Goal: Information Seeking & Learning: Understand process/instructions

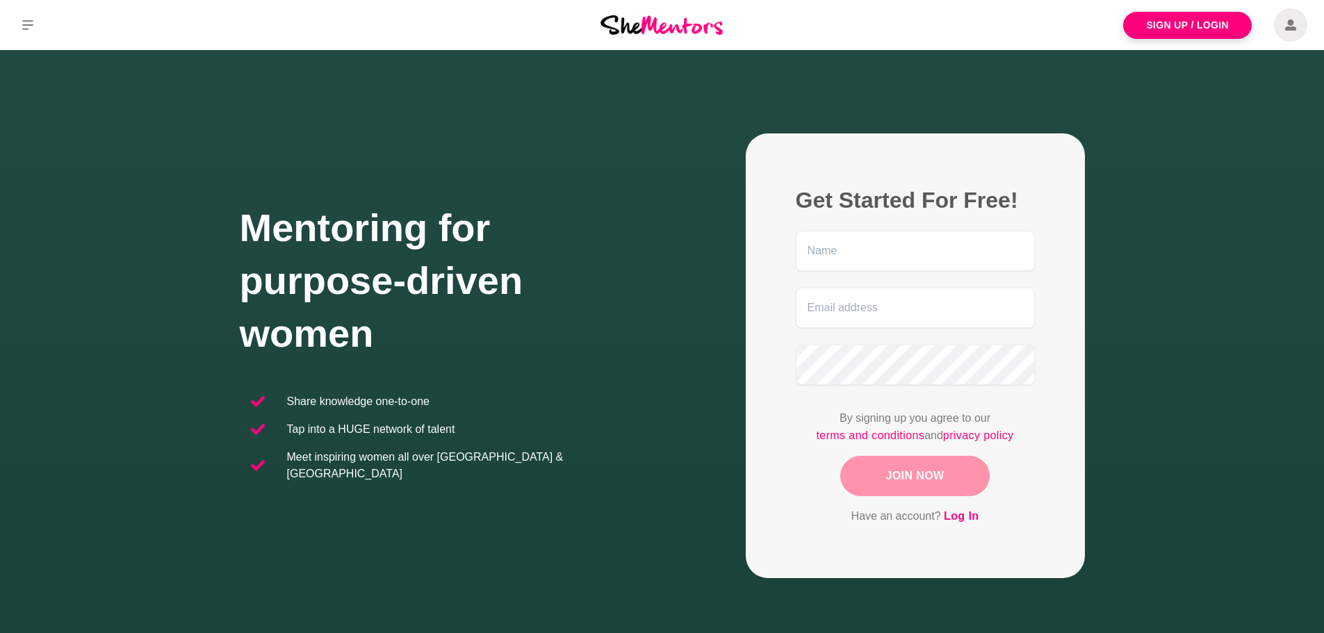
scroll to position [220, 0]
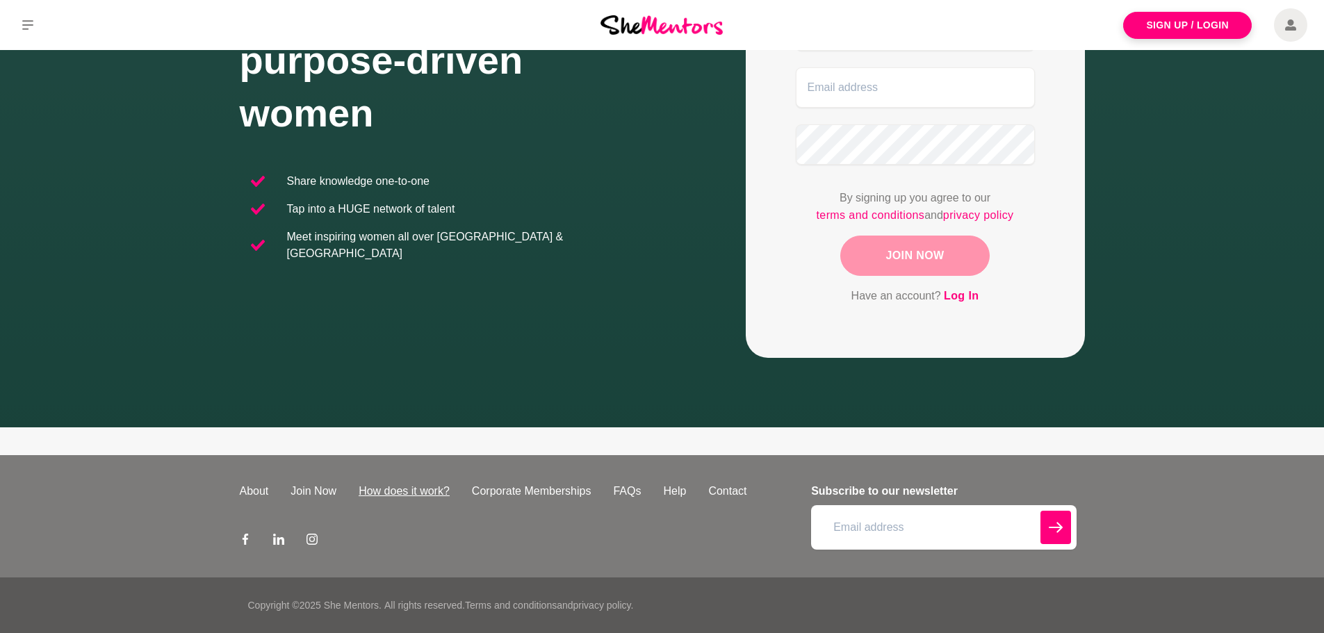
click at [416, 491] on link "How does it work?" at bounding box center [403, 491] width 113 height 17
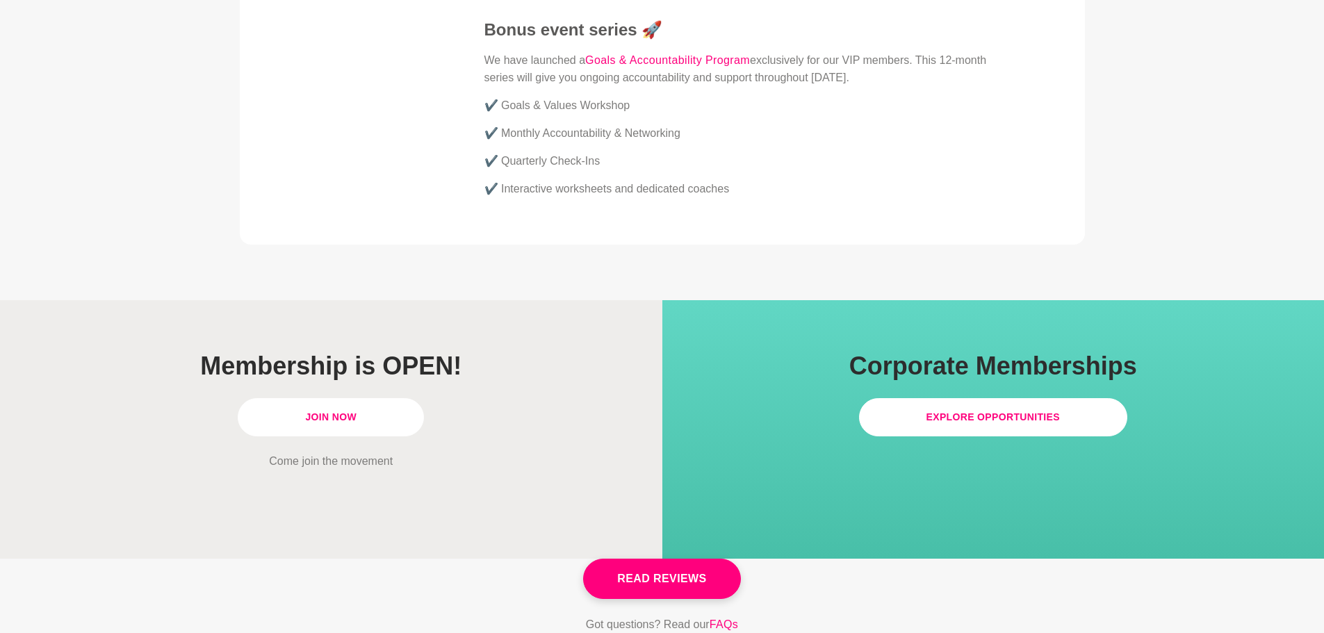
scroll to position [3892, 0]
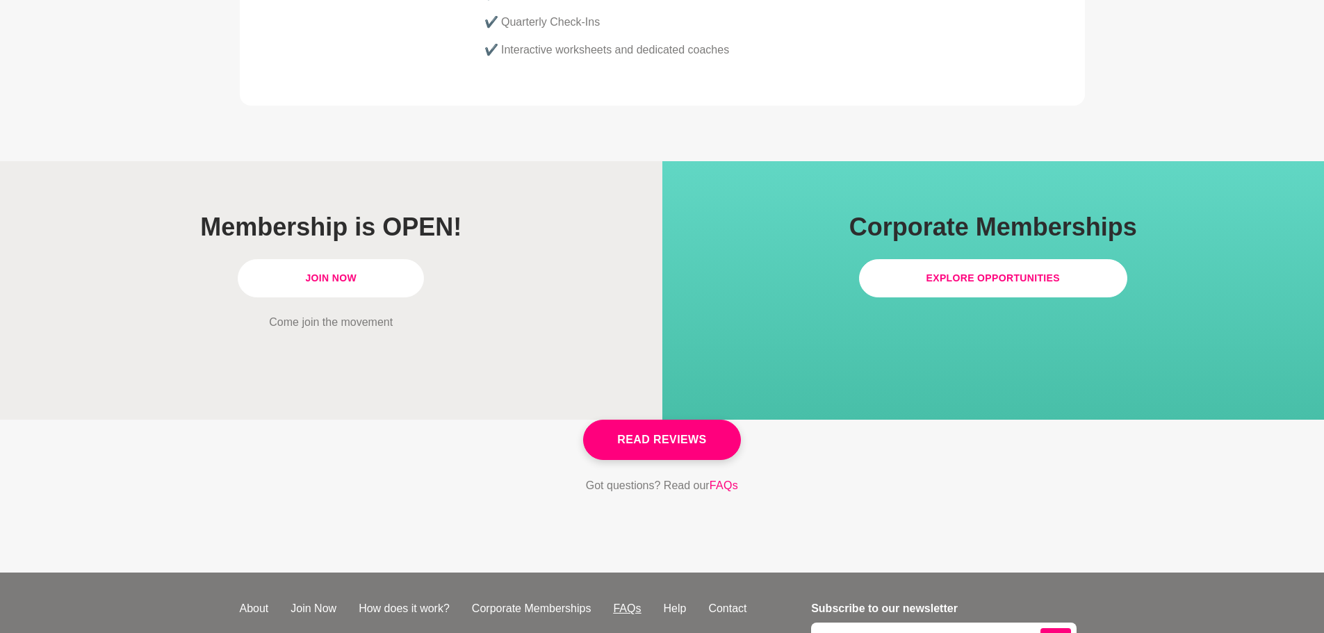
click at [635, 600] on link "FAQs" at bounding box center [627, 608] width 50 height 17
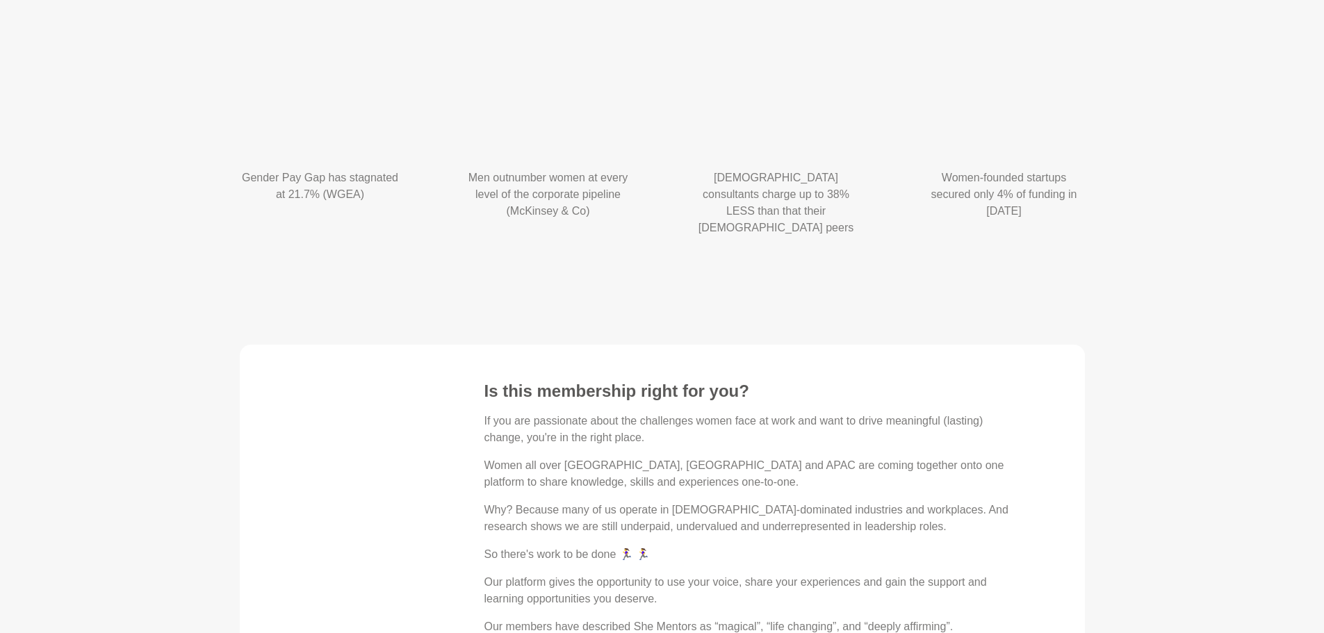
scroll to position [1876, 0]
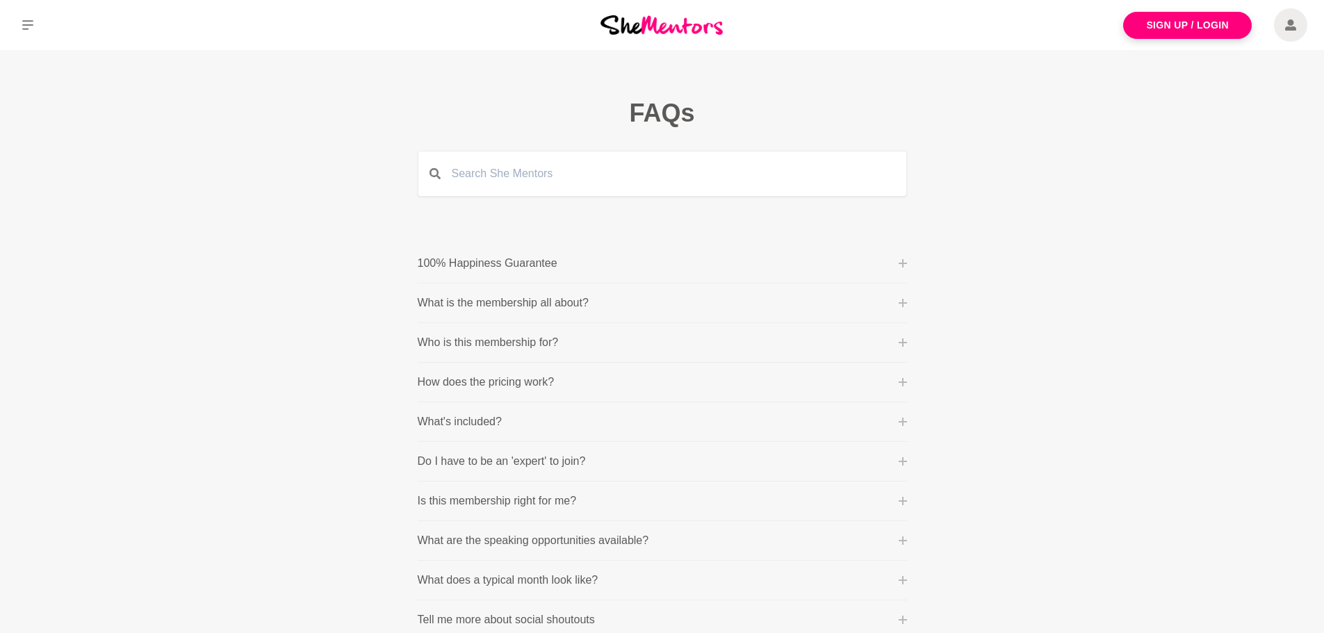
click at [574, 266] on button "100% Happiness Guarantee" at bounding box center [662, 263] width 489 height 17
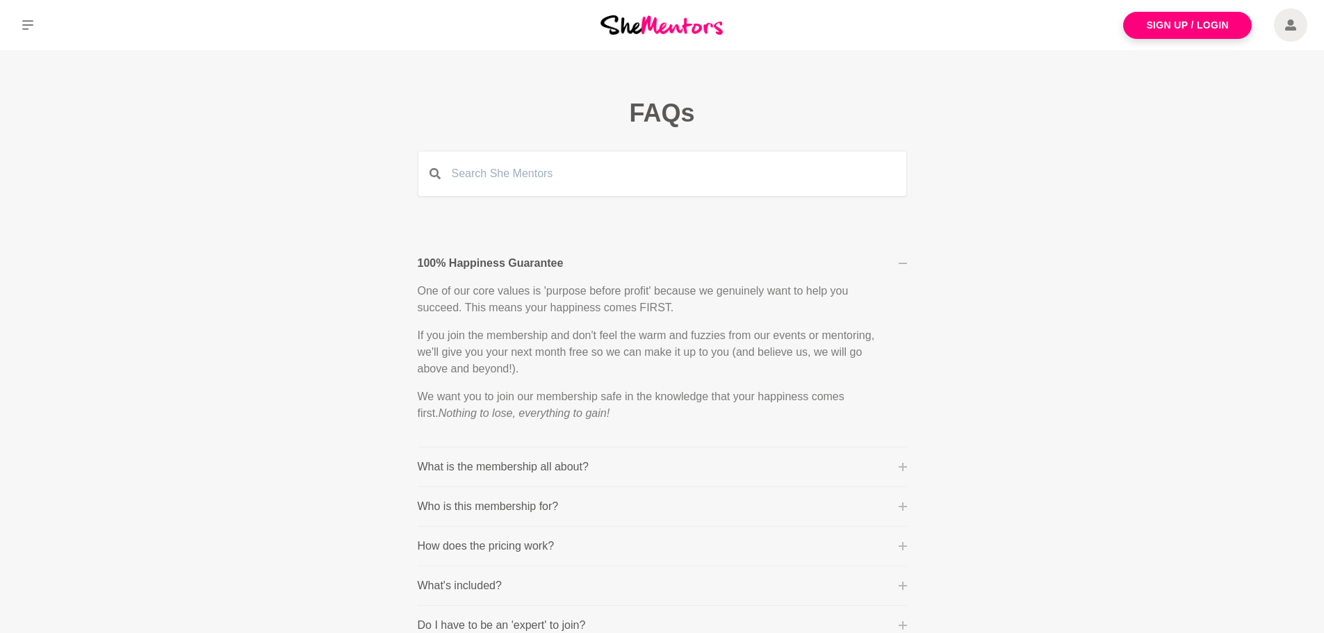
click at [897, 265] on button "100% Happiness Guarantee" at bounding box center [662, 263] width 489 height 17
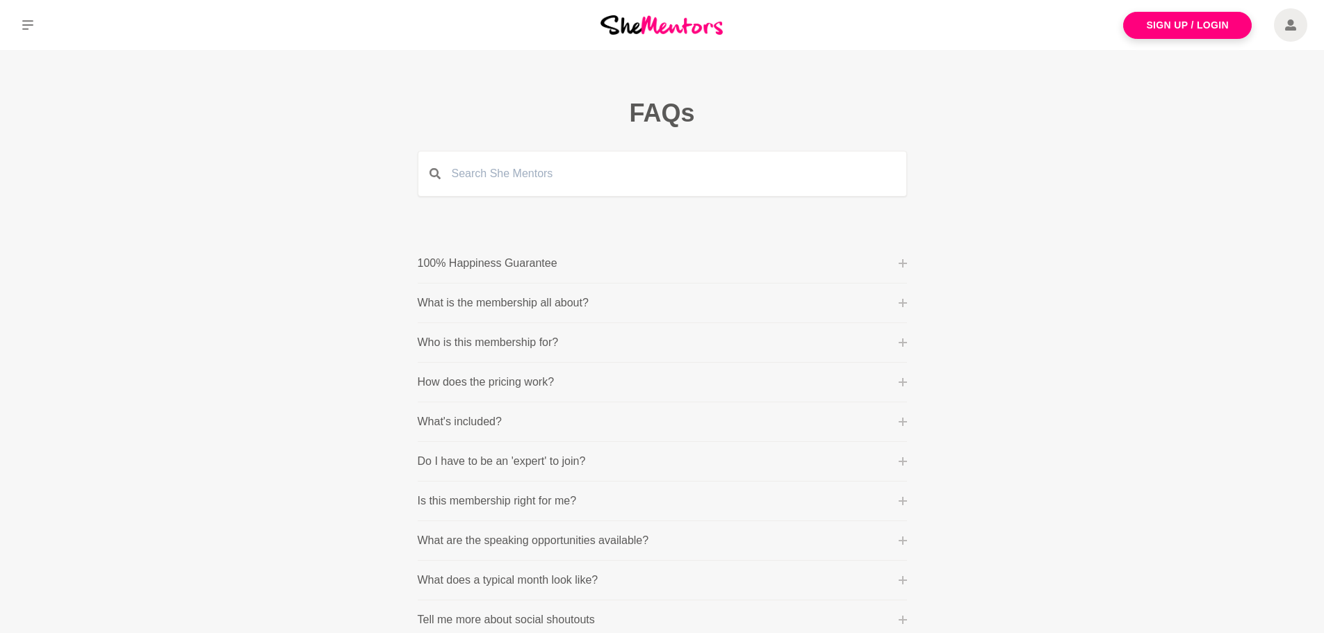
click at [694, 387] on button "How does the pricing work?" at bounding box center [662, 382] width 489 height 17
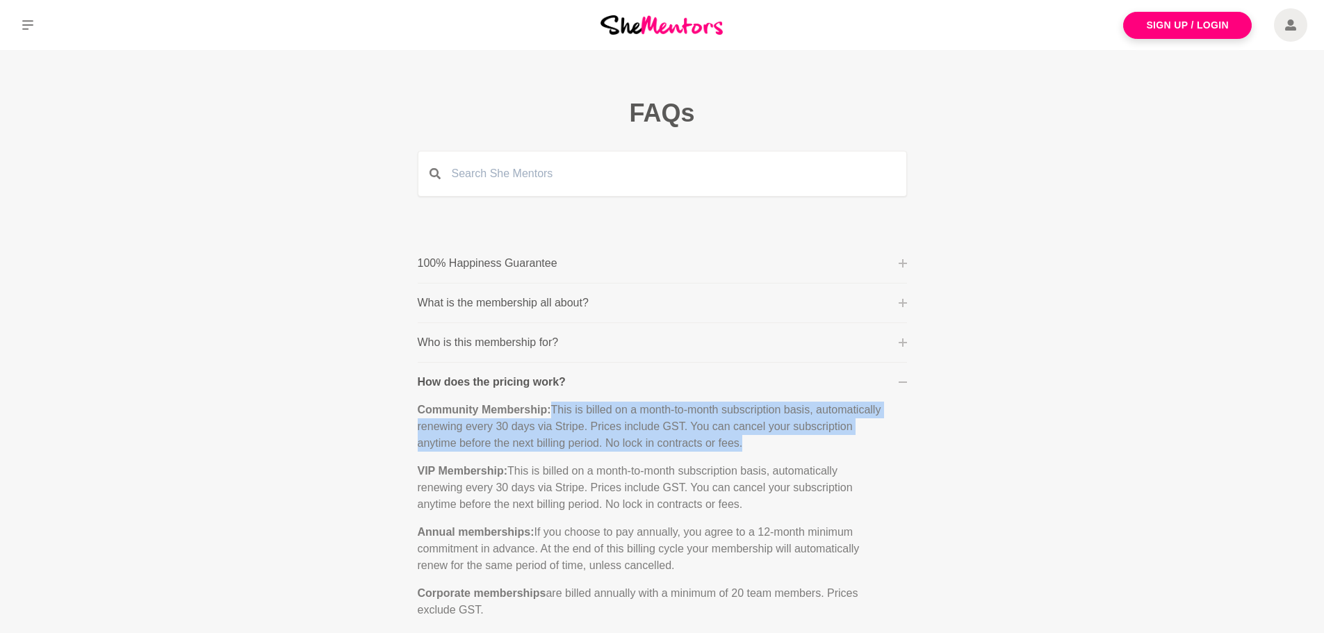
drag, startPoint x: 557, startPoint y: 404, endPoint x: 915, endPoint y: 471, distance: 364.8
click at [787, 444] on p "Community Membership: This is billed on a month-to-month subscription basis, au…" at bounding box center [651, 427] width 467 height 50
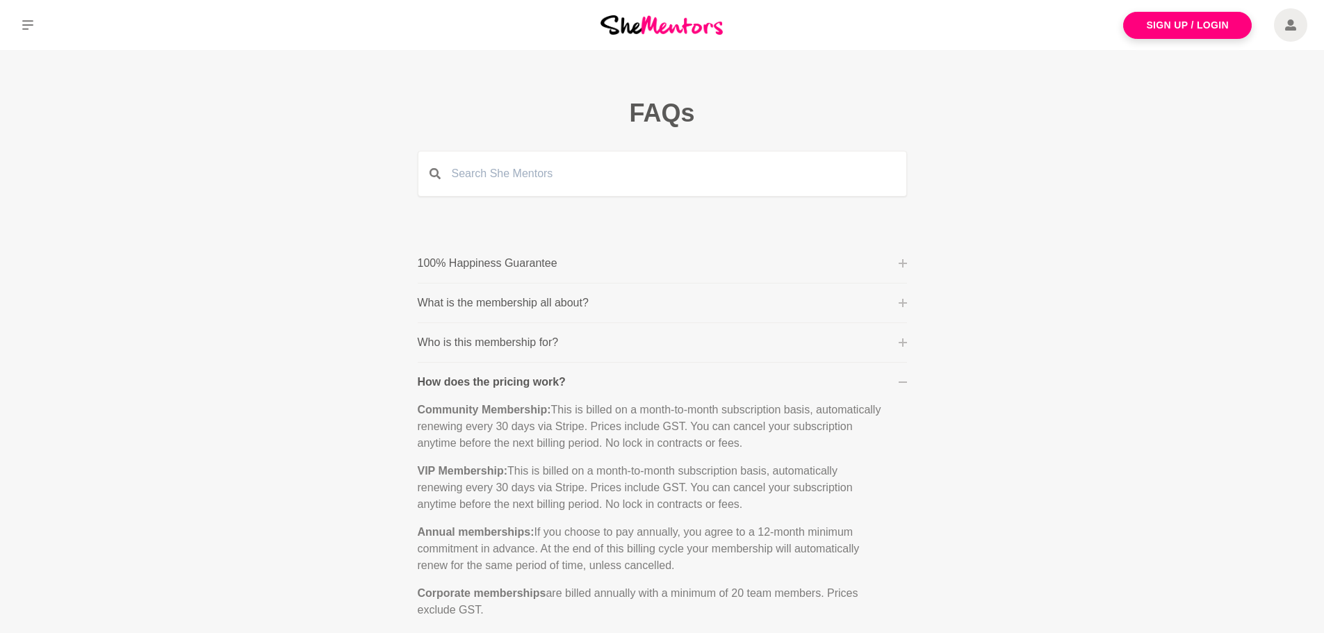
click at [26, 27] on icon at bounding box center [27, 24] width 11 height 11
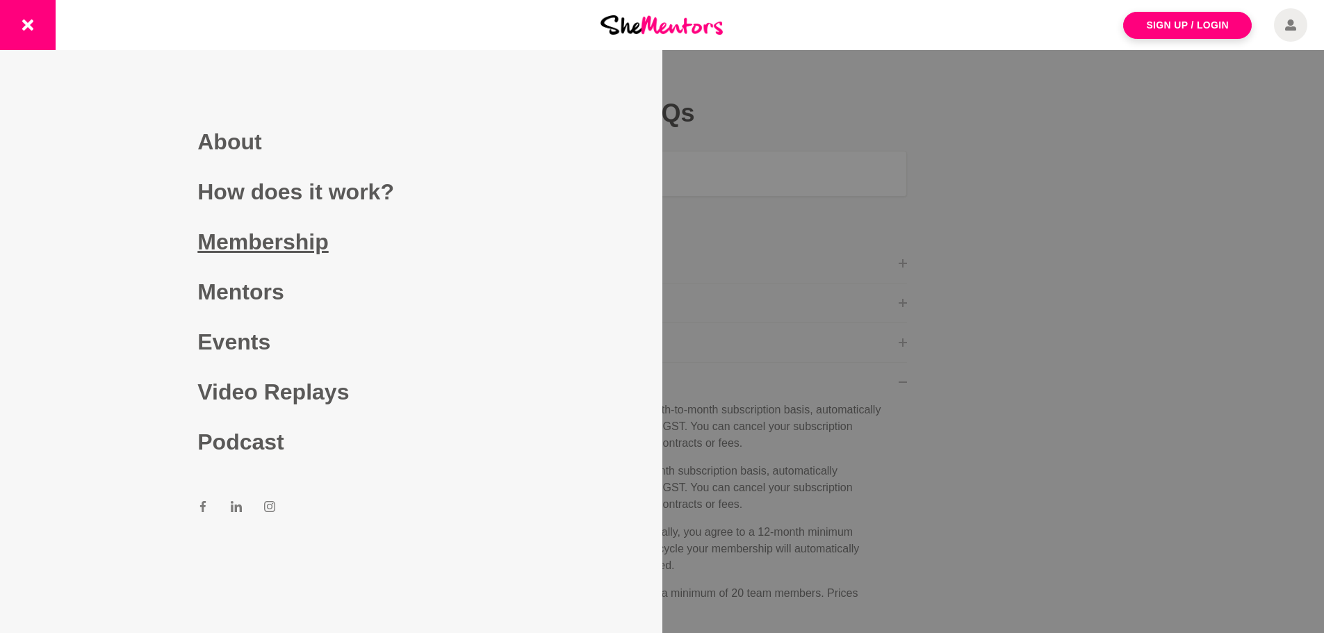
click at [269, 249] on link "Membership" at bounding box center [330, 242] width 267 height 50
